Goal: Task Accomplishment & Management: Complete application form

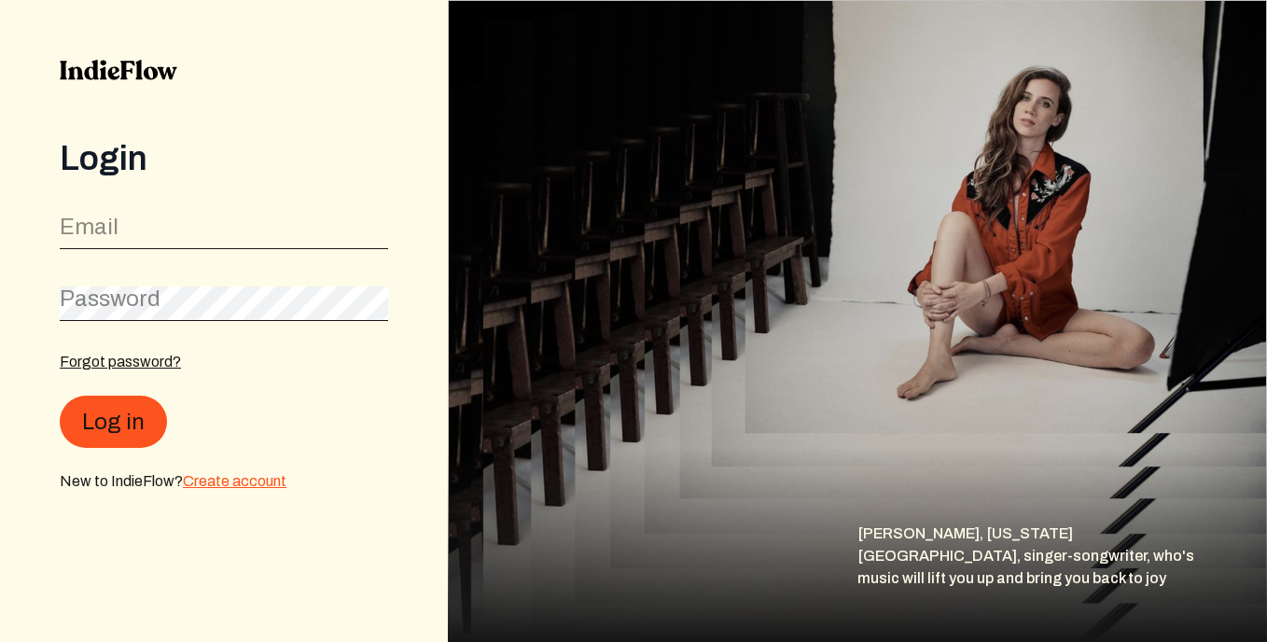
click at [243, 482] on link "Create account" at bounding box center [235, 481] width 104 height 16
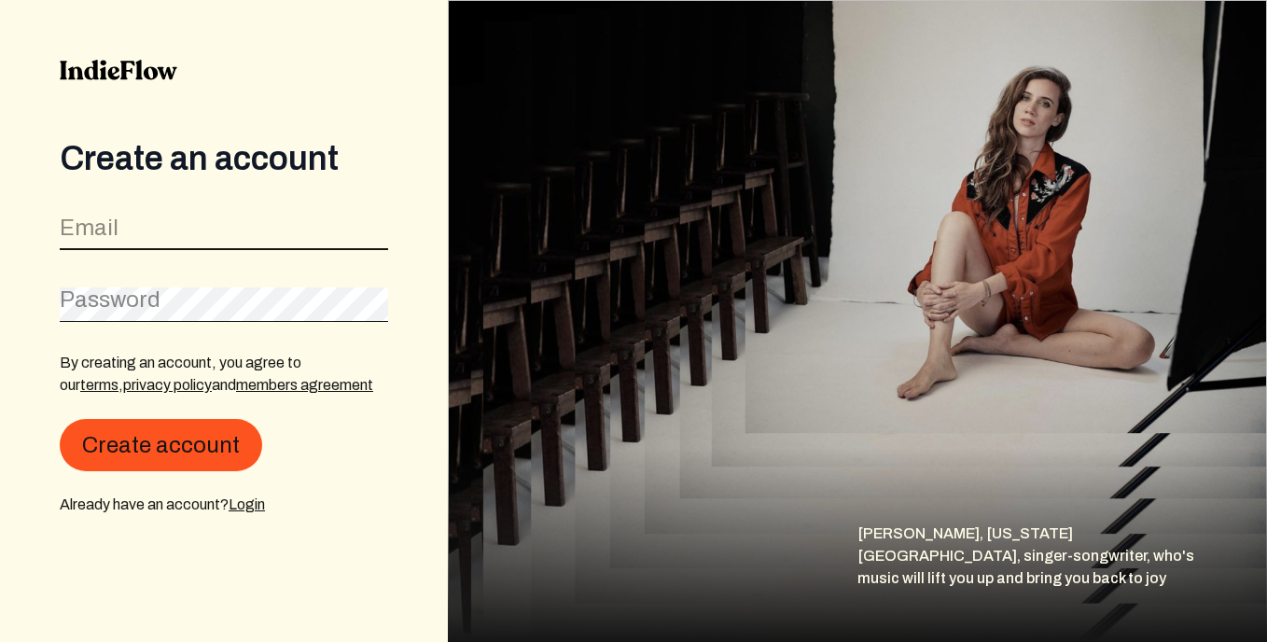
click at [235, 244] on input "email" at bounding box center [224, 232] width 328 height 35
type input "[EMAIL_ADDRESS][DOMAIN_NAME]"
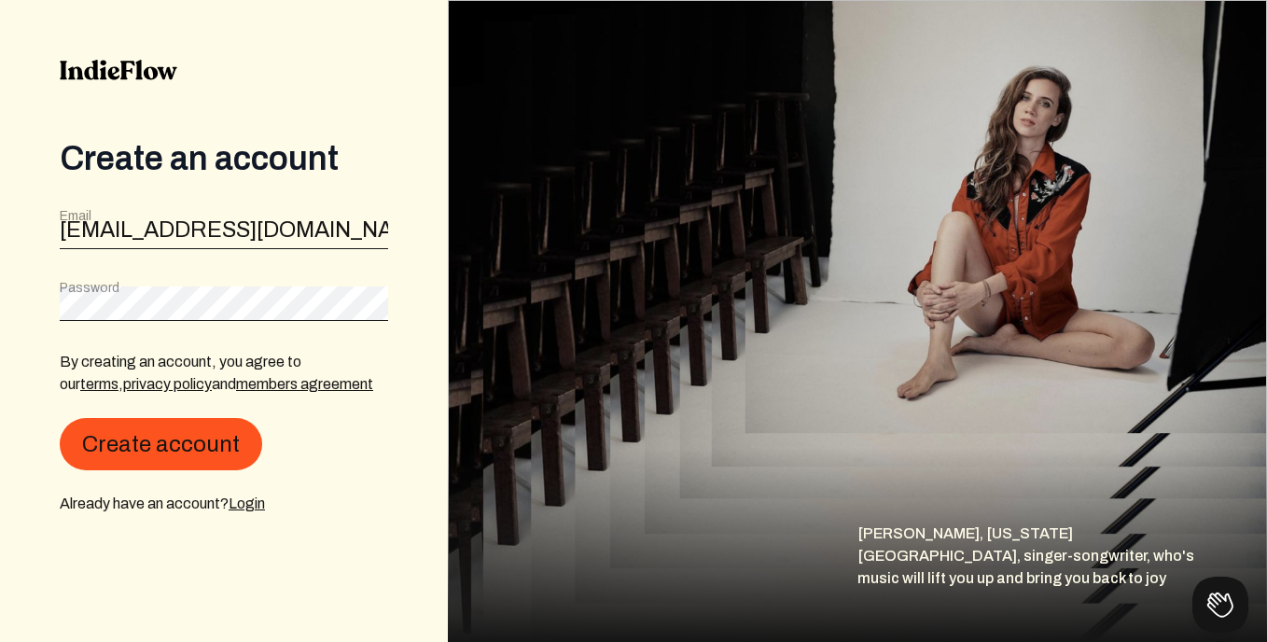
click at [368, 299] on div "Create an account Email [EMAIL_ADDRESS][DOMAIN_NAME] Password By creating an ac…" at bounding box center [224, 321] width 448 height 642
click at [375, 338] on form "Email [EMAIL_ADDRESS][DOMAIN_NAME] Password By creating an account, you agree t…" at bounding box center [224, 361] width 328 height 308
click at [311, 289] on div "Password" at bounding box center [224, 300] width 328 height 42
click at [347, 244] on input "[EMAIL_ADDRESS][DOMAIN_NAME]" at bounding box center [224, 232] width 328 height 35
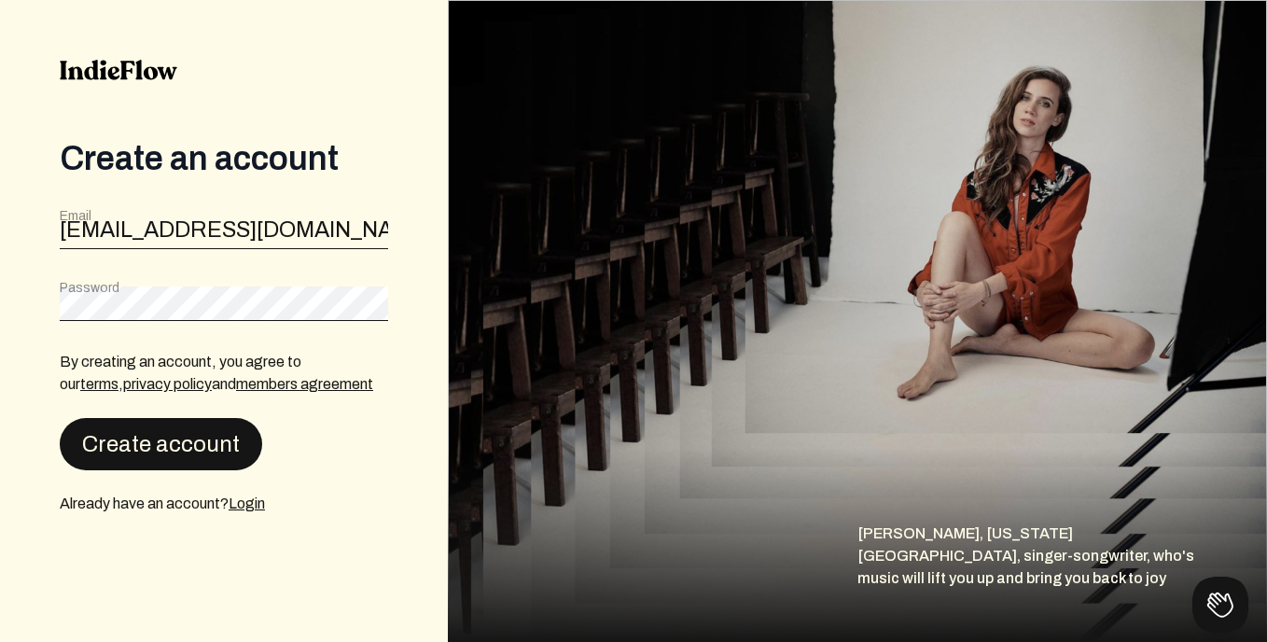
click at [197, 434] on button "Create account" at bounding box center [161, 444] width 202 height 52
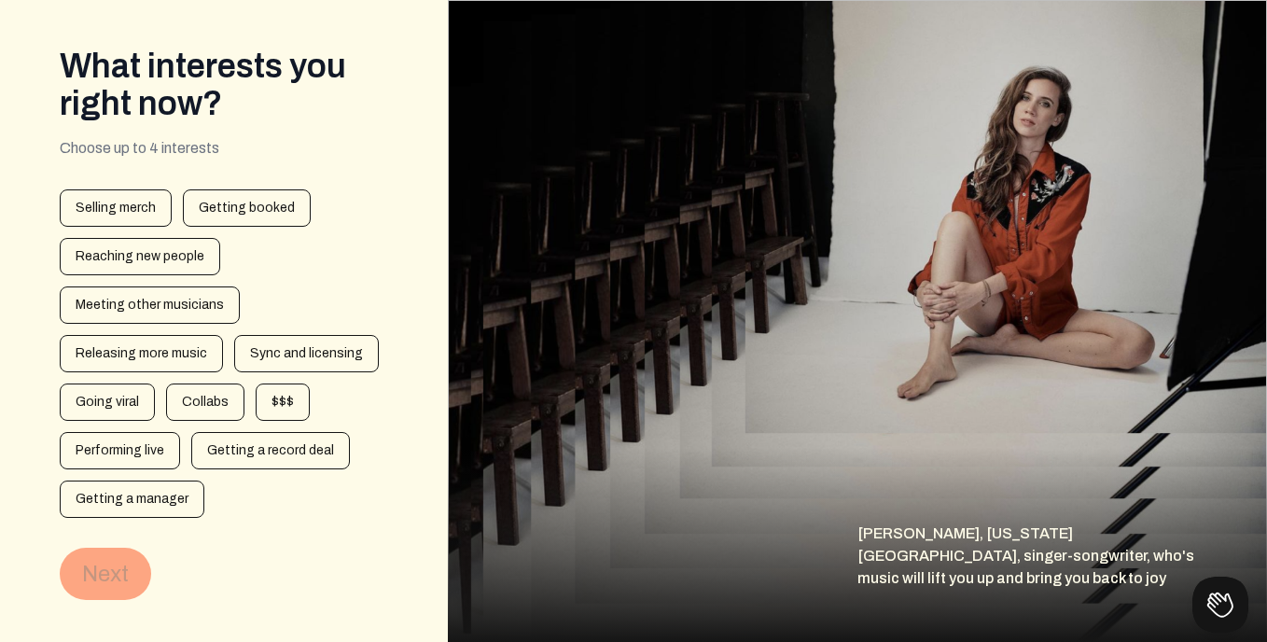
scroll to position [110, 0]
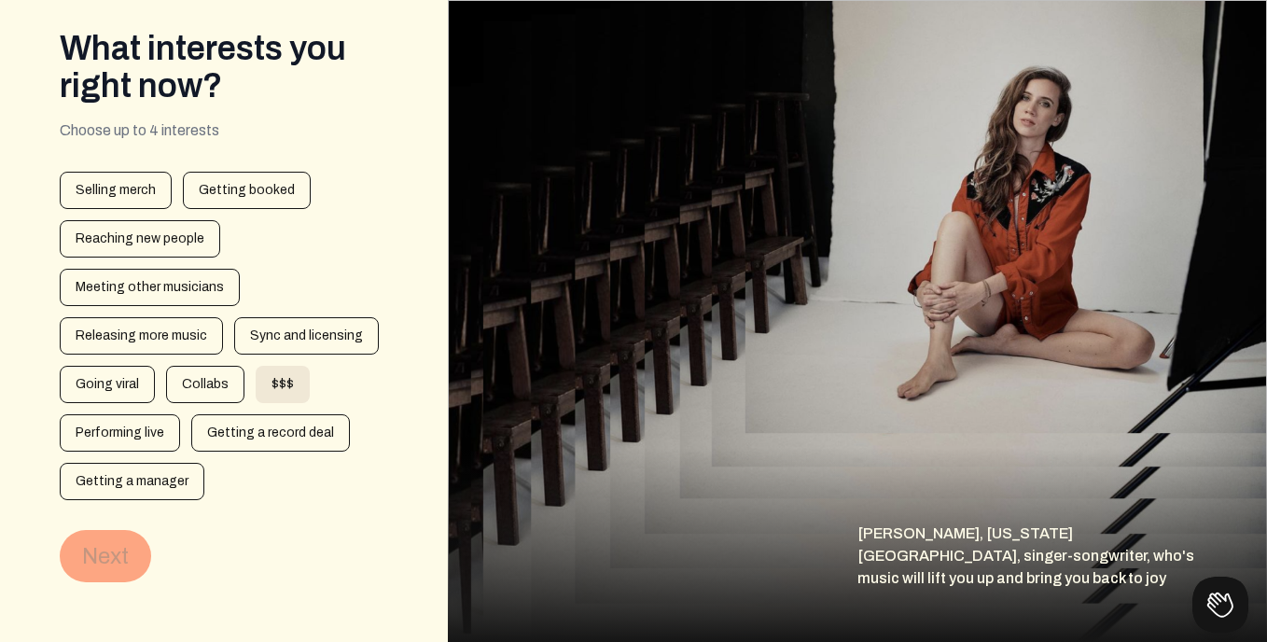
click at [272, 367] on div "$$$" at bounding box center [283, 384] width 54 height 37
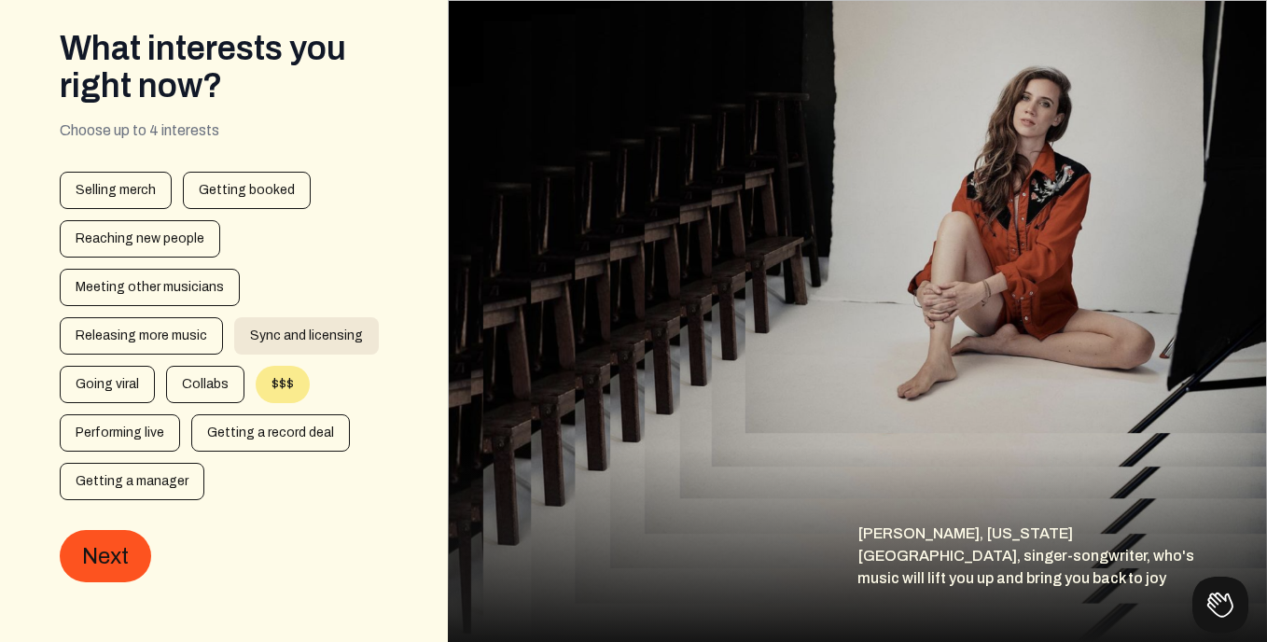
click at [291, 342] on div "Sync and licensing" at bounding box center [306, 335] width 145 height 37
click at [217, 342] on div "Releasing more music" at bounding box center [141, 335] width 163 height 37
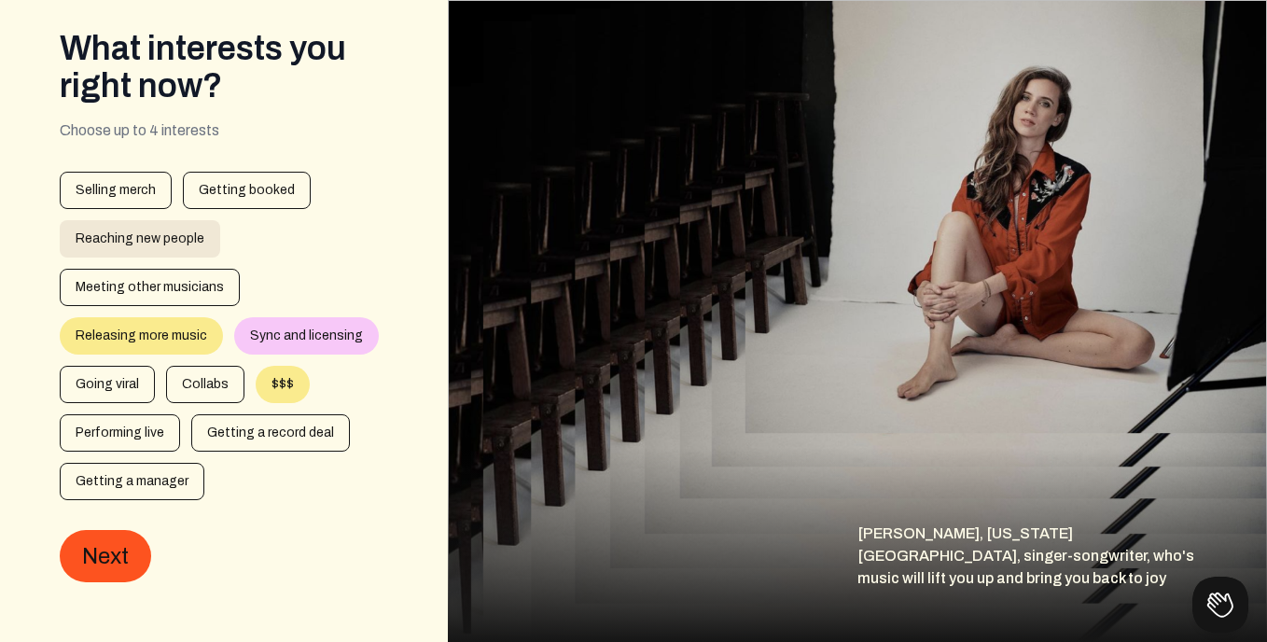
click at [174, 237] on div "Reaching new people" at bounding box center [140, 238] width 160 height 37
click at [120, 189] on div "Selling merch" at bounding box center [116, 190] width 112 height 37
click at [92, 355] on div "Releasing more music" at bounding box center [141, 335] width 163 height 37
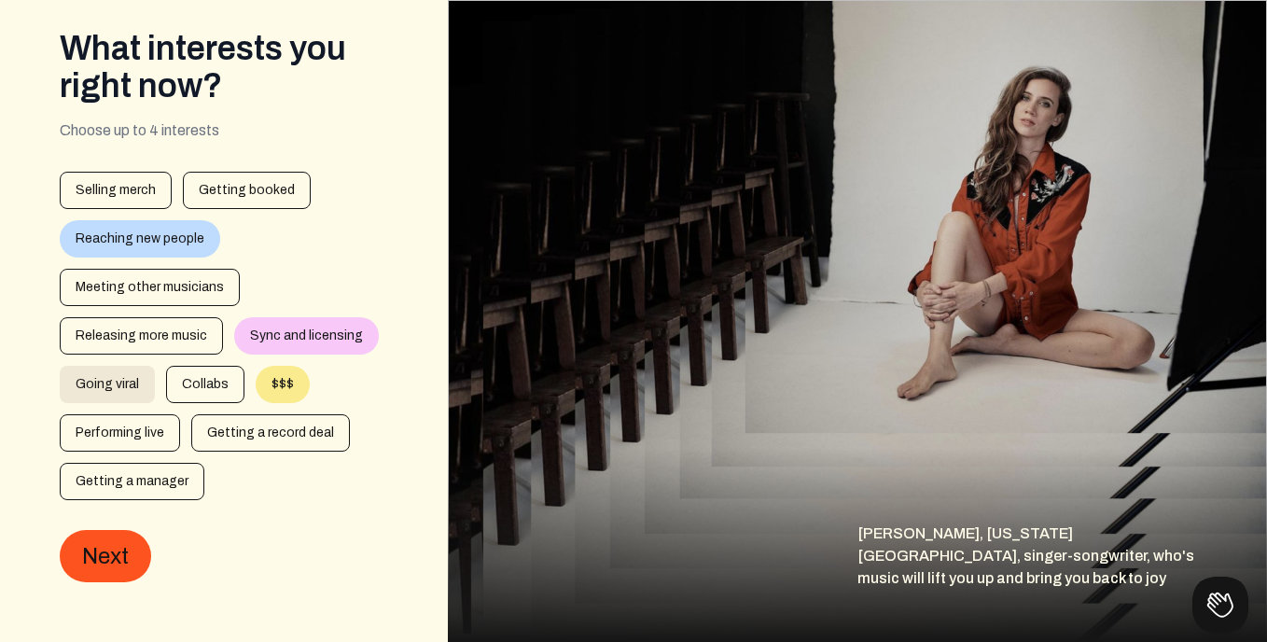
click at [105, 374] on div "Going viral" at bounding box center [107, 384] width 95 height 37
click at [136, 185] on div "Selling merch" at bounding box center [116, 190] width 112 height 37
click at [113, 540] on button "Next" at bounding box center [105, 556] width 91 height 52
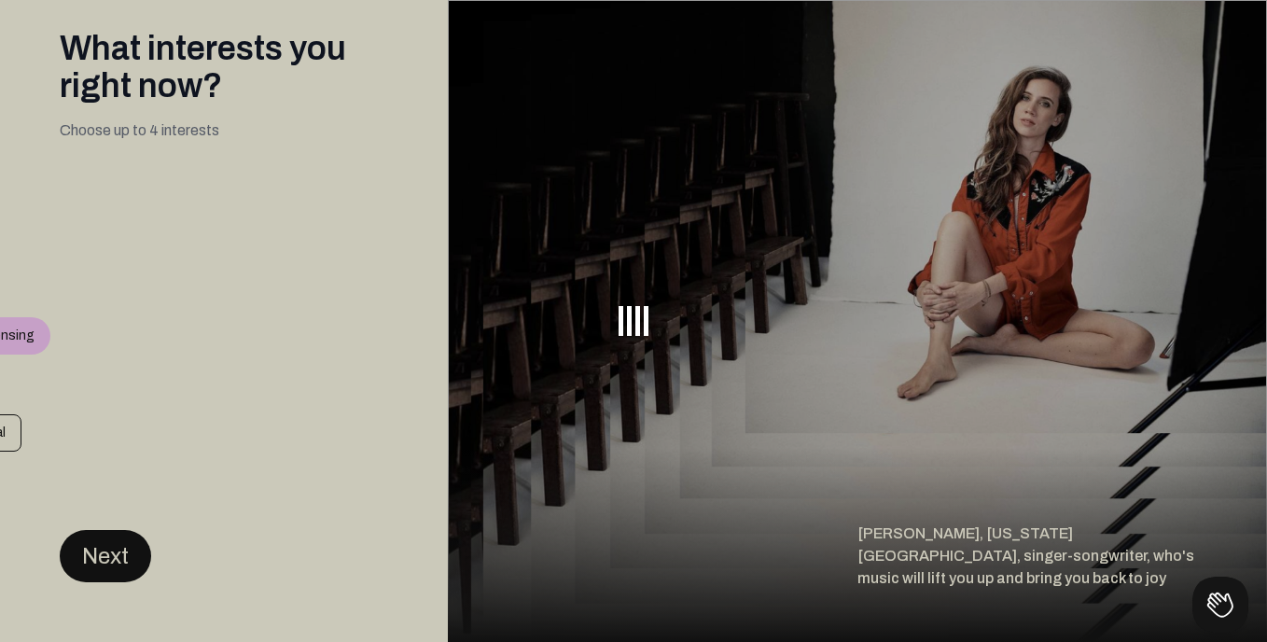
scroll to position [0, 0]
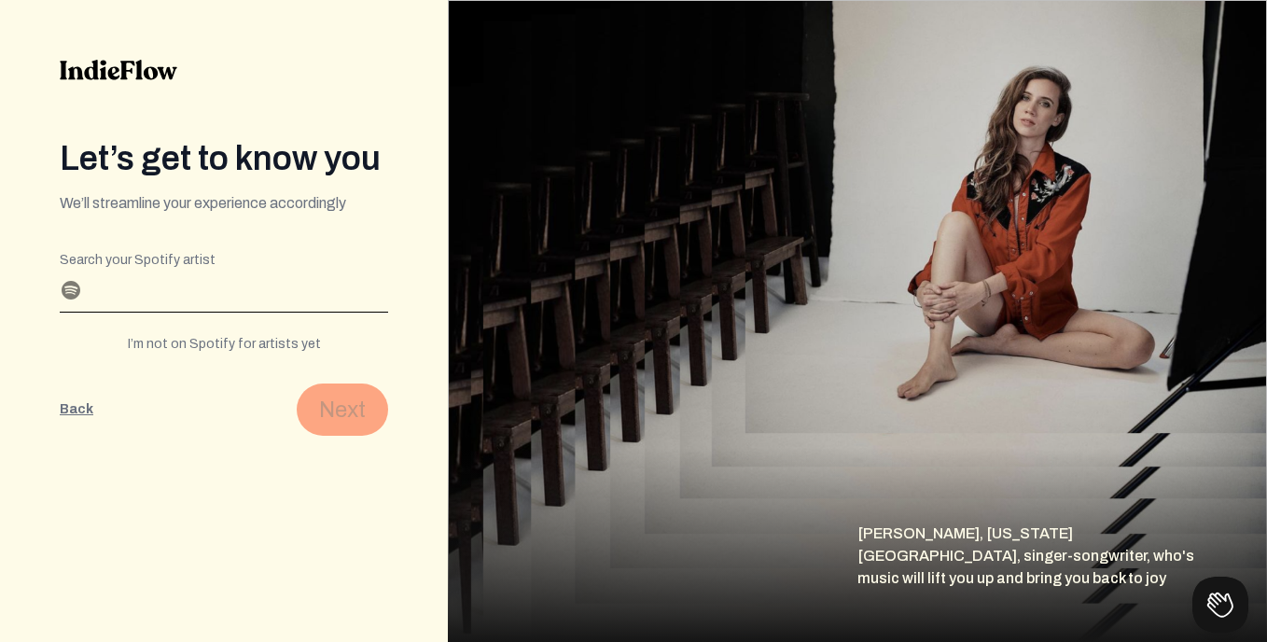
click at [274, 348] on div "I’m not on Spotify for artists yet" at bounding box center [224, 344] width 328 height 19
click at [257, 299] on input "Profile name" at bounding box center [224, 297] width 328 height 30
type input "G"
